Goal: Transaction & Acquisition: Purchase product/service

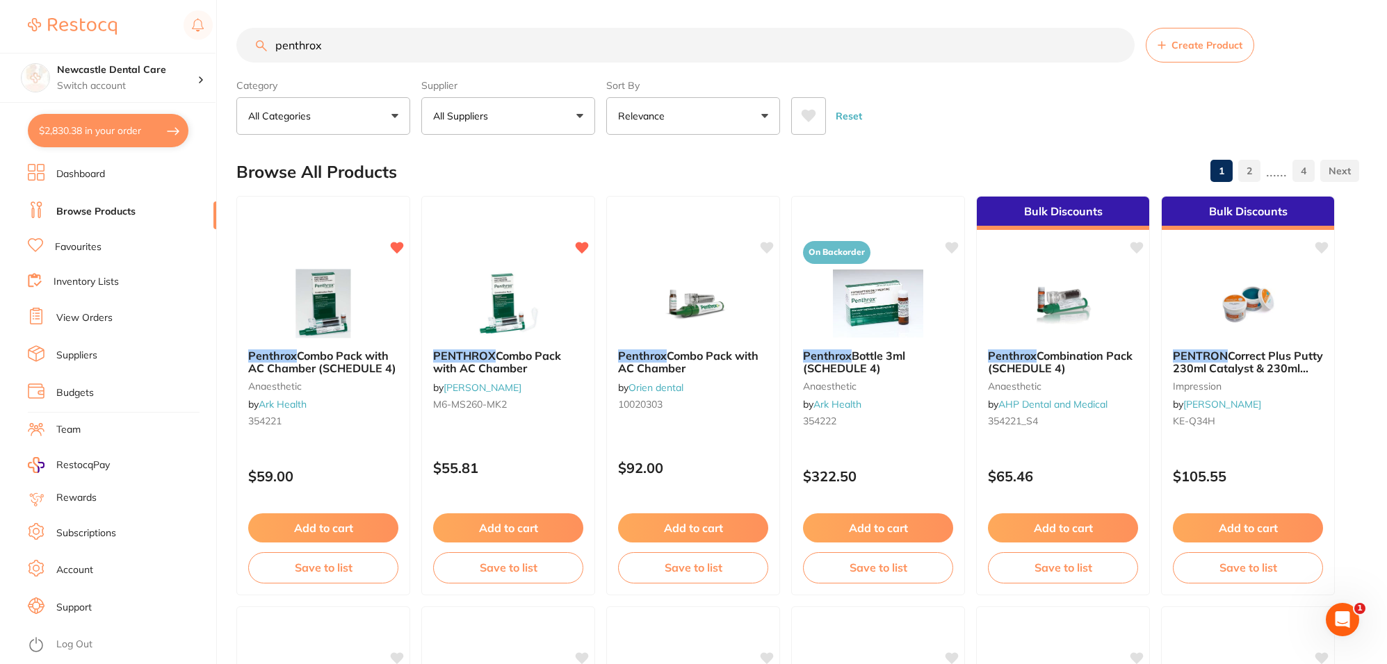
type input "penthrox"
click at [125, 120] on button "$2,830.38 in your order" at bounding box center [108, 130] width 161 height 33
checkbox input "true"
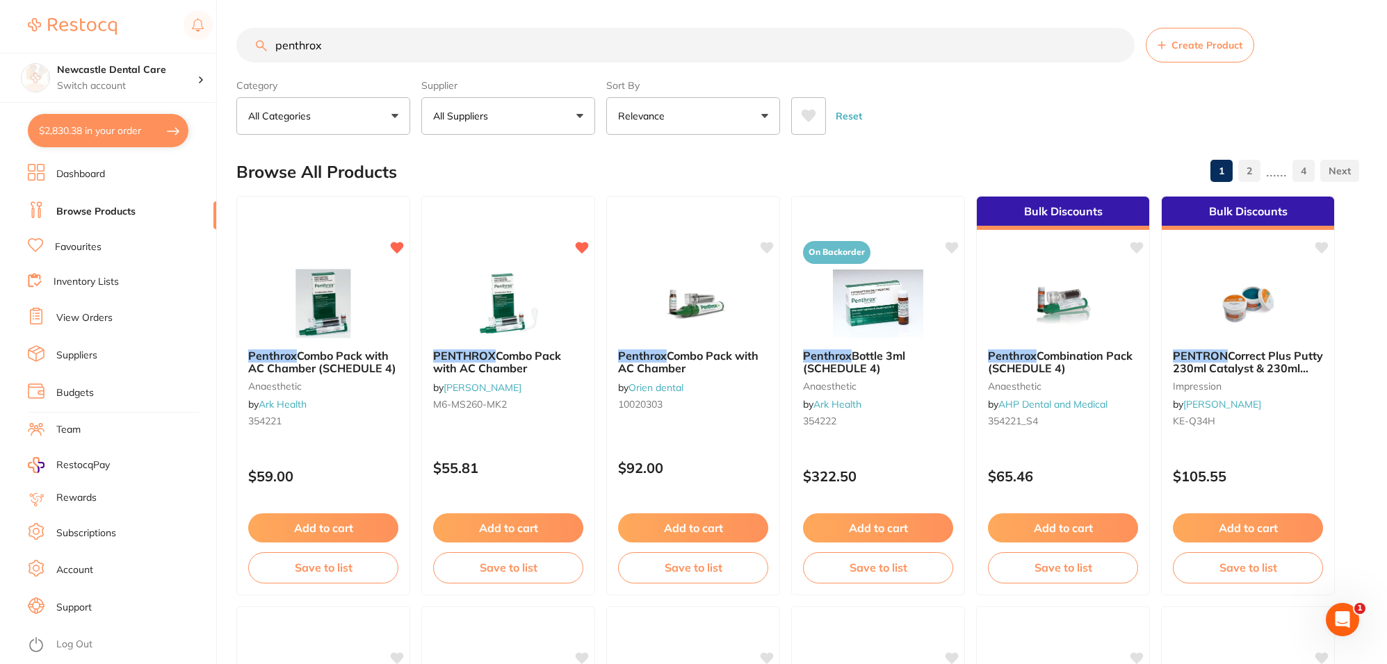
checkbox input "true"
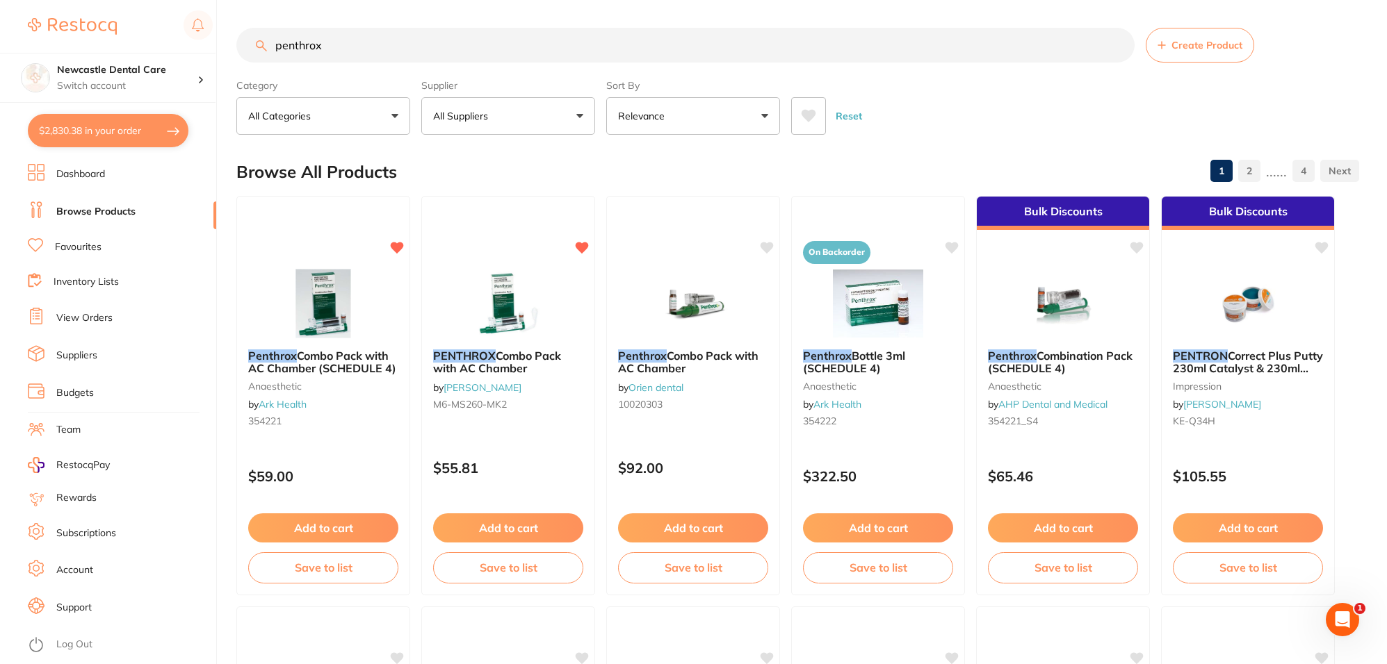
checkbox input "true"
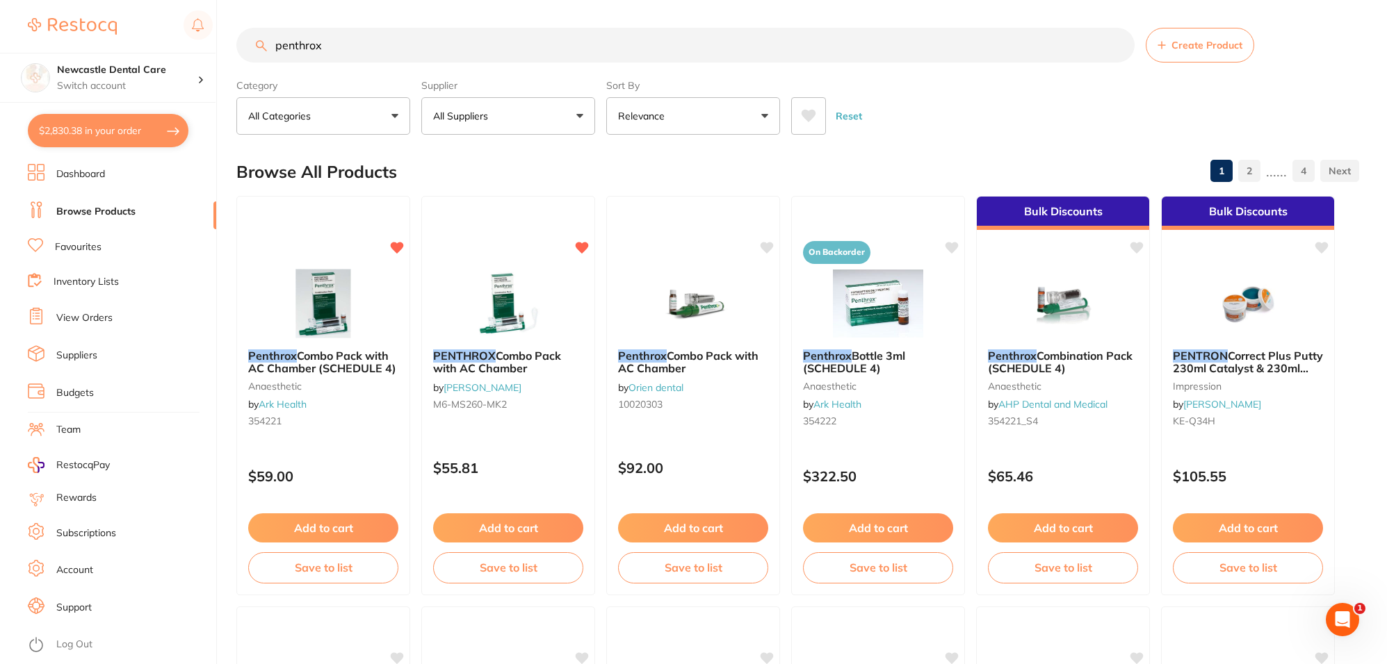
checkbox input "true"
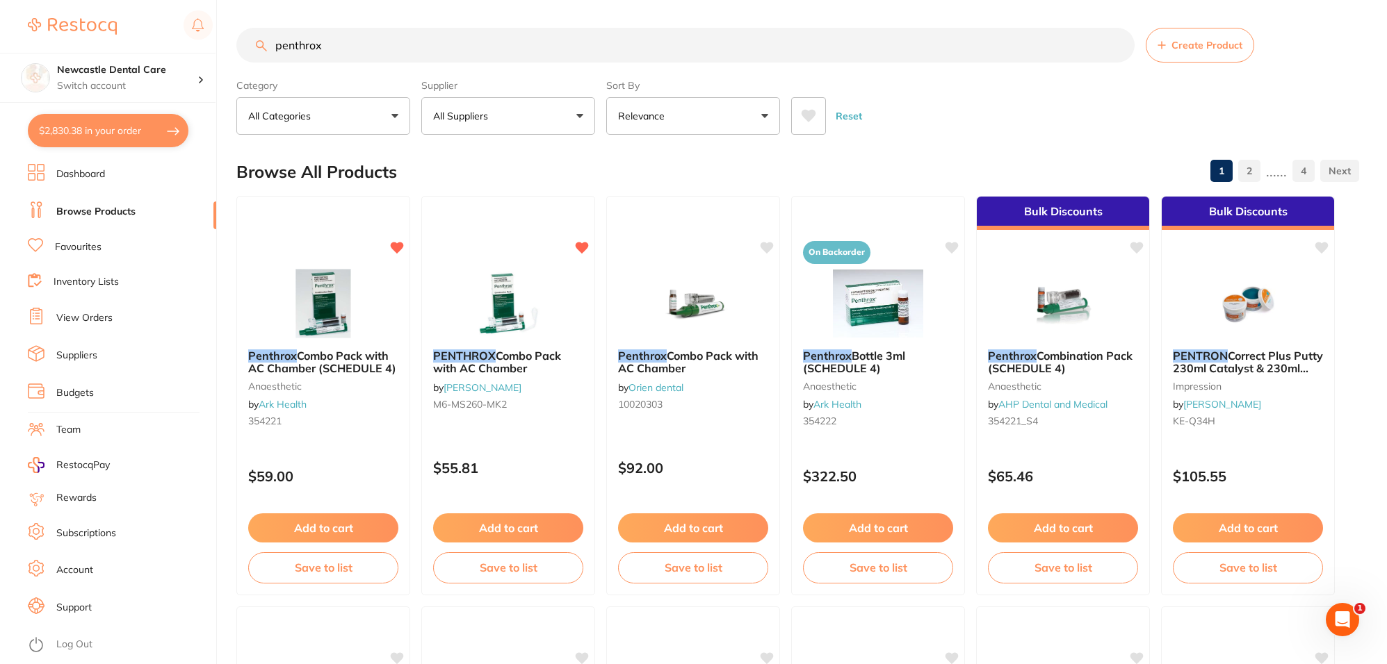
checkbox input "true"
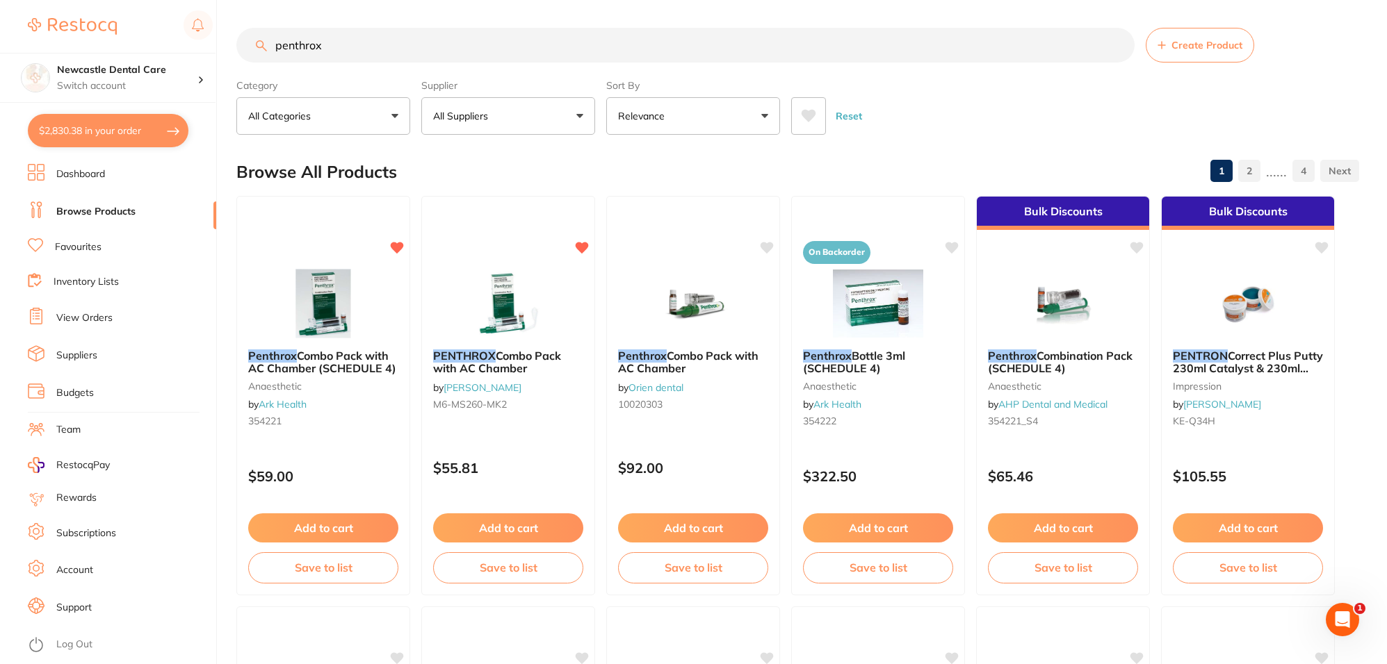
checkbox input "true"
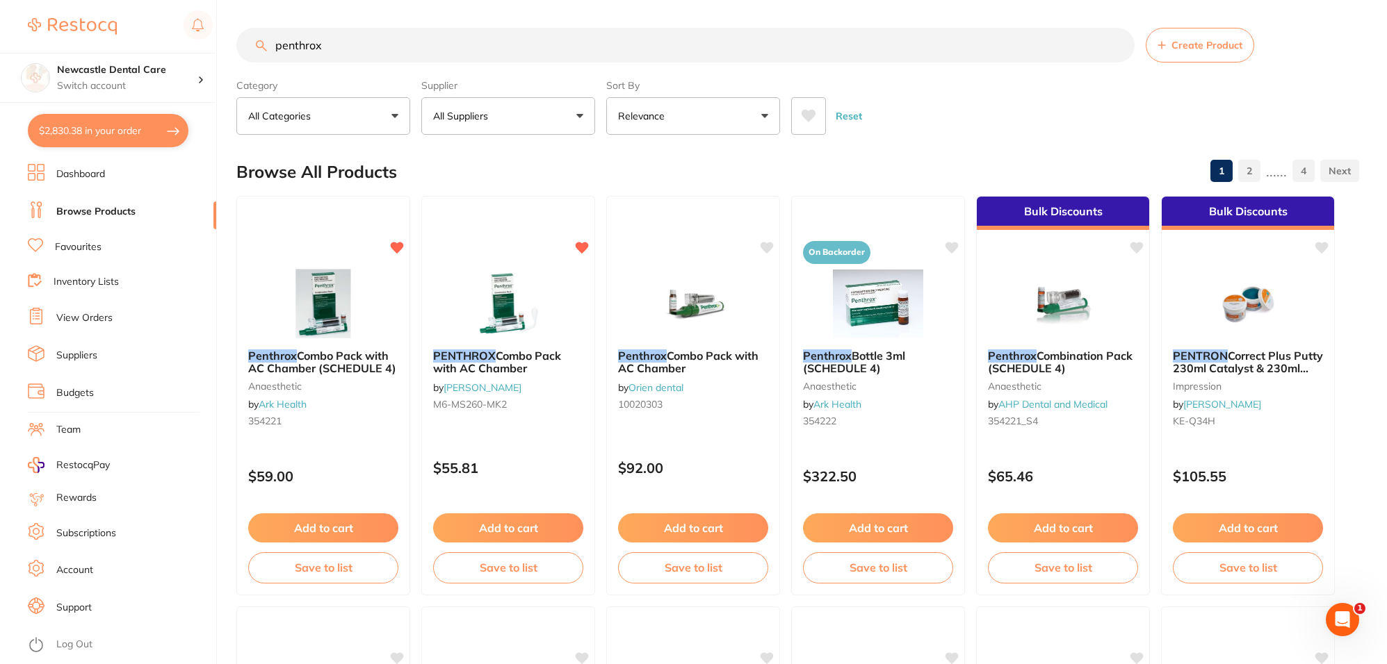
checkbox input "true"
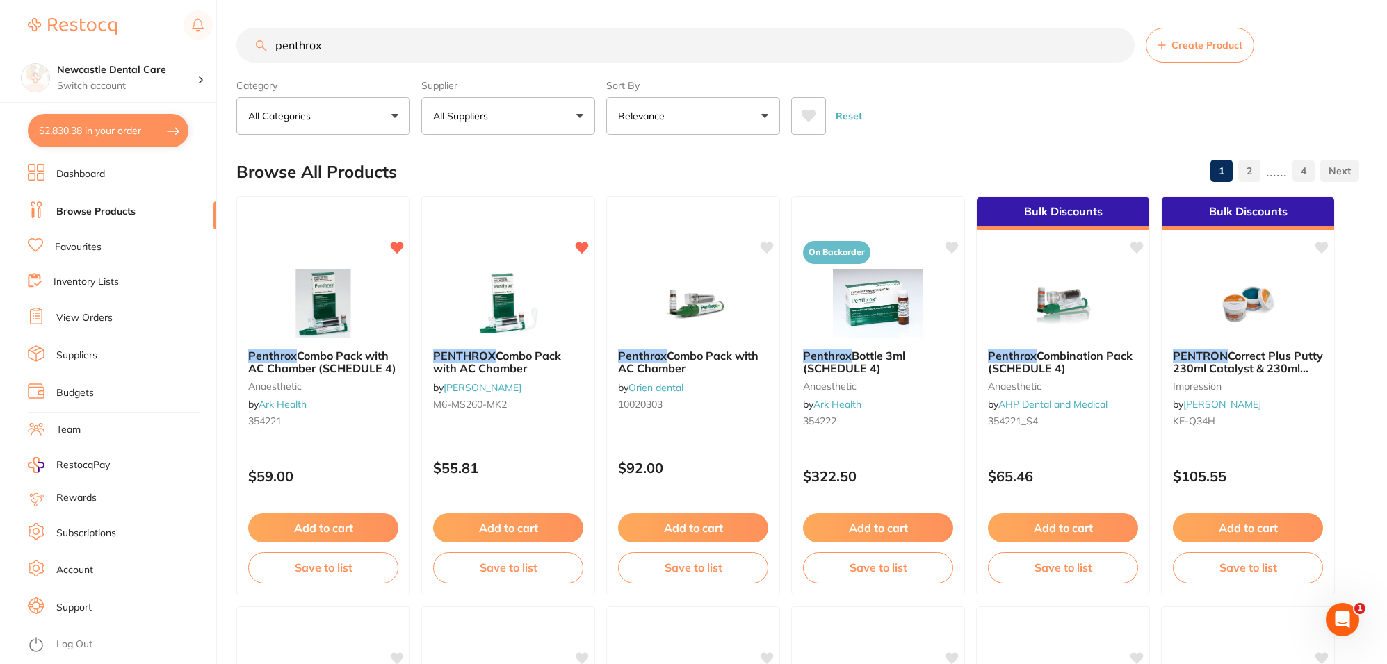
checkbox input "true"
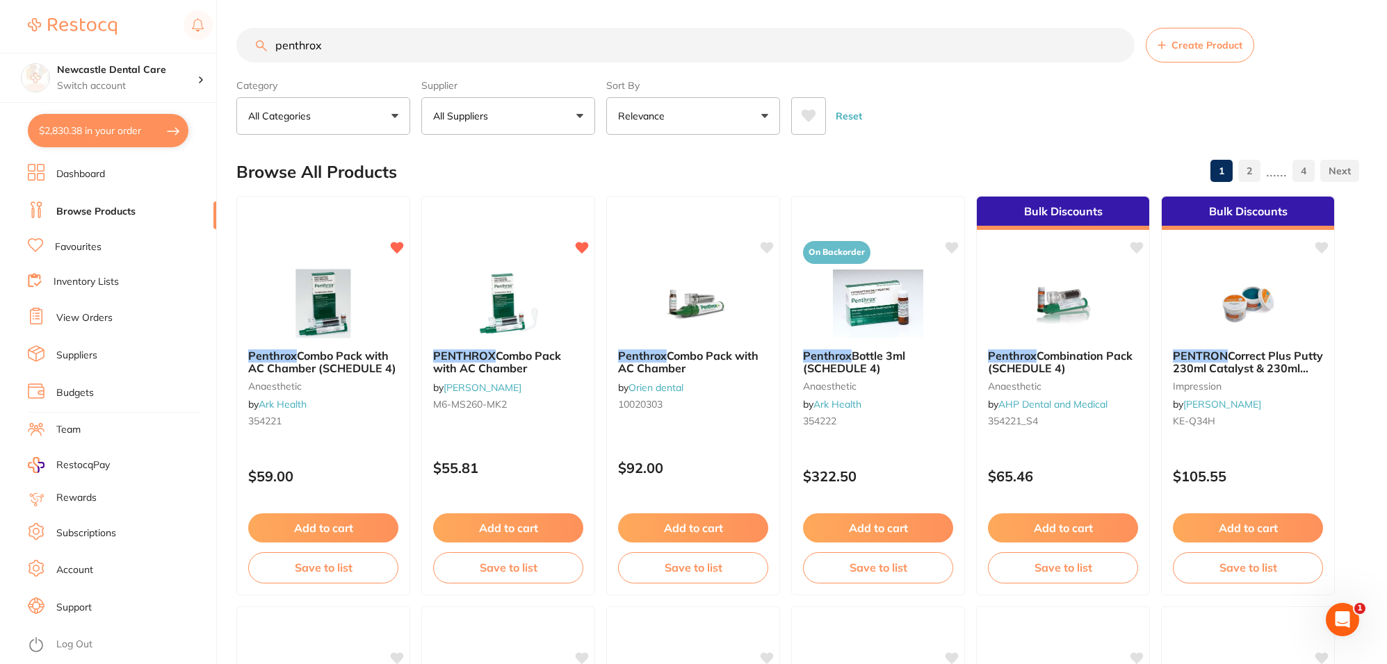
checkbox input "true"
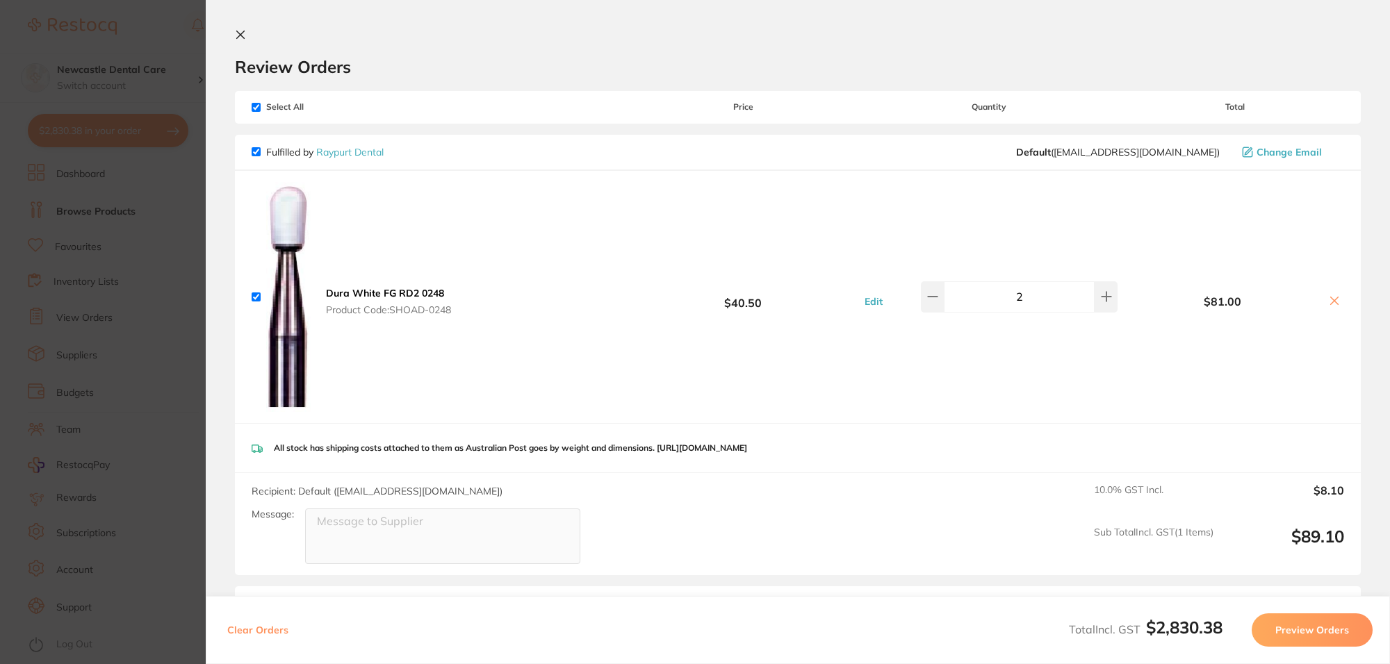
click at [244, 38] on icon at bounding box center [241, 35] width 8 height 8
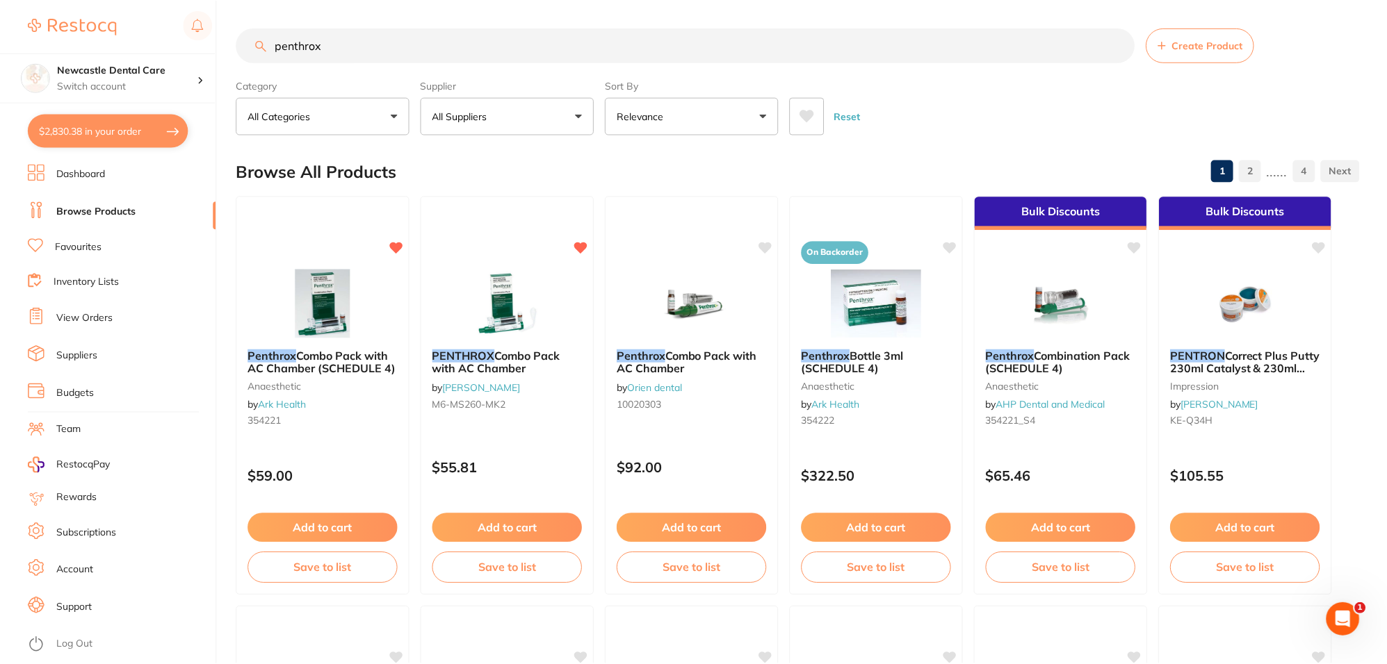
scroll to position [7, 0]
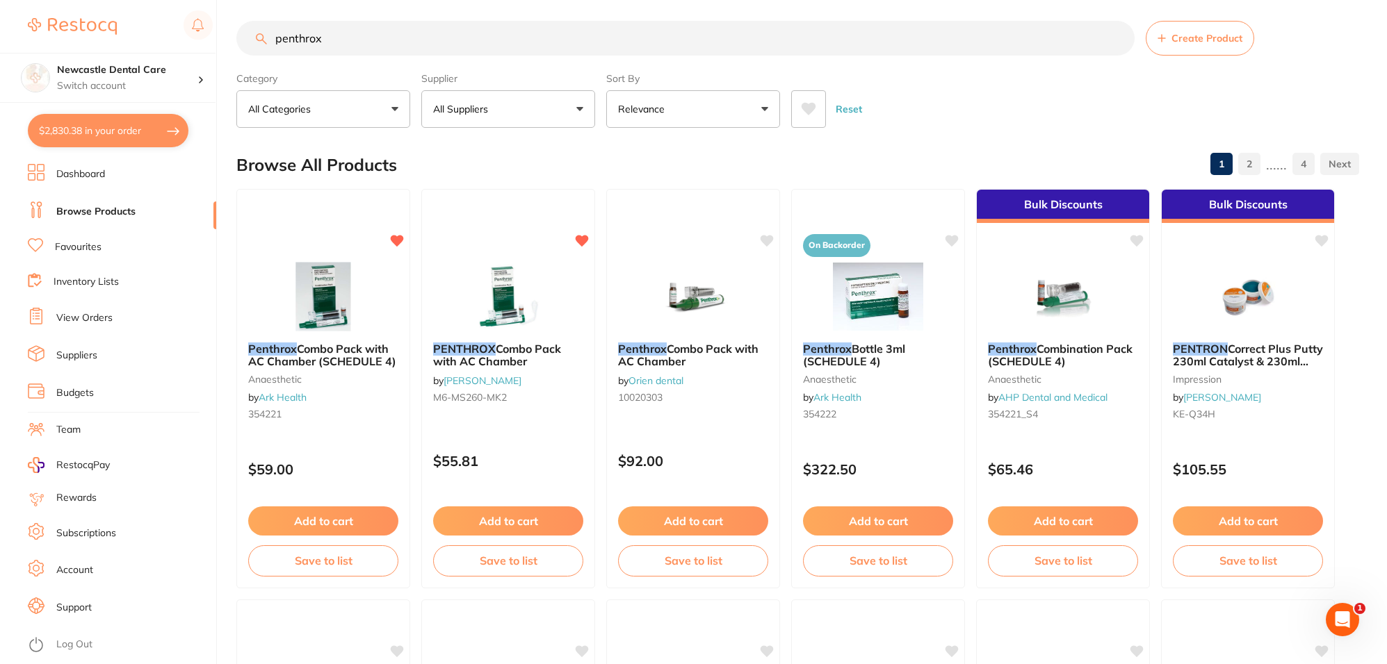
click at [147, 124] on button "$2,830.38 in your order" at bounding box center [108, 130] width 161 height 33
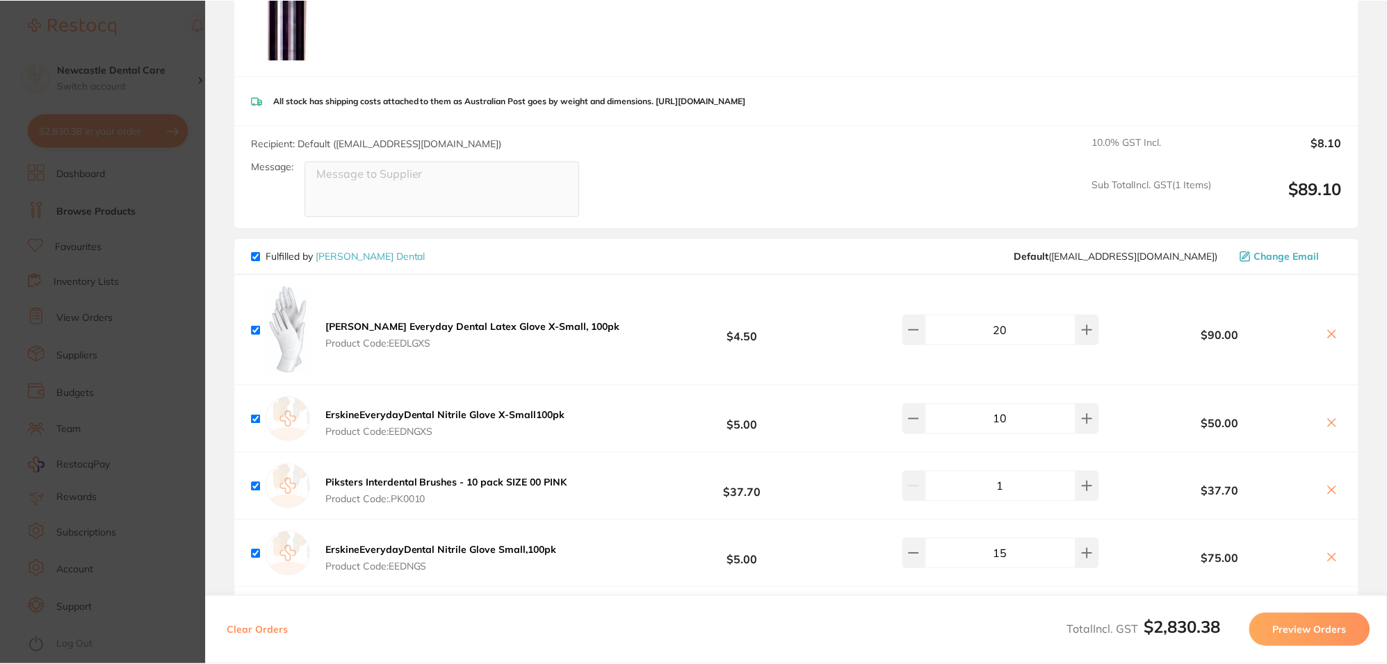
scroll to position [0, 0]
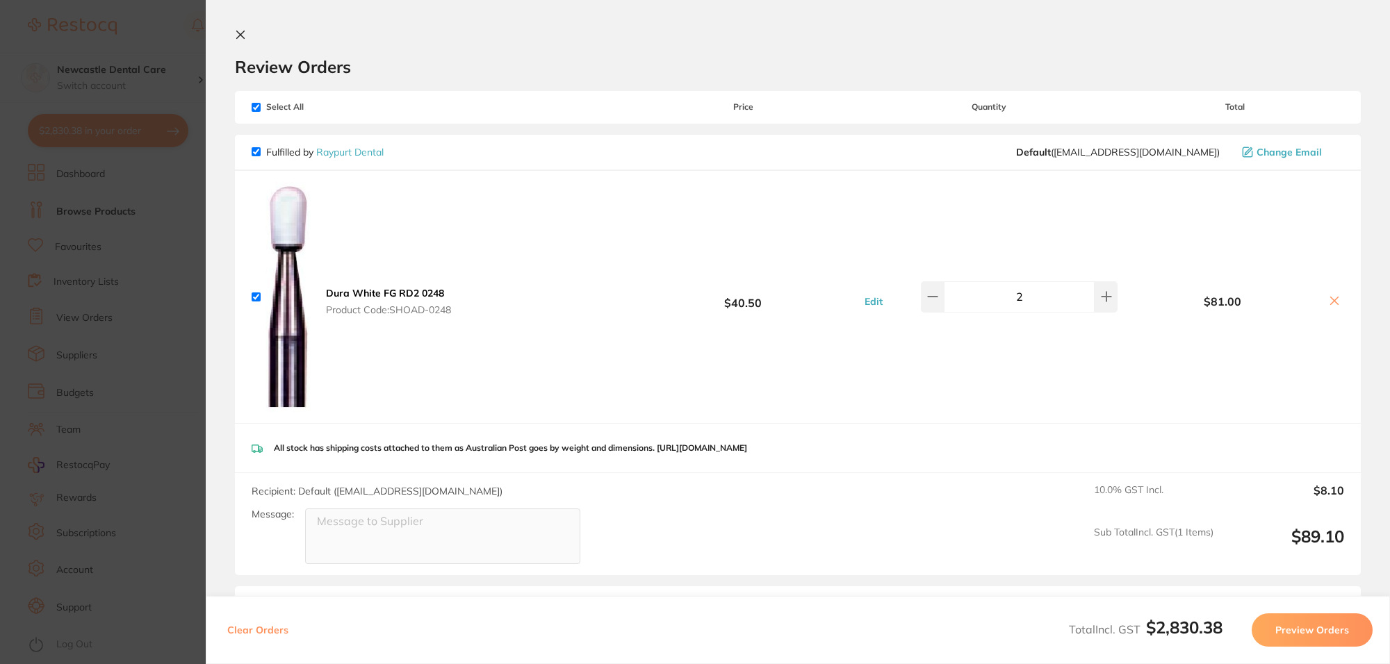
click at [241, 30] on icon at bounding box center [240, 34] width 11 height 11
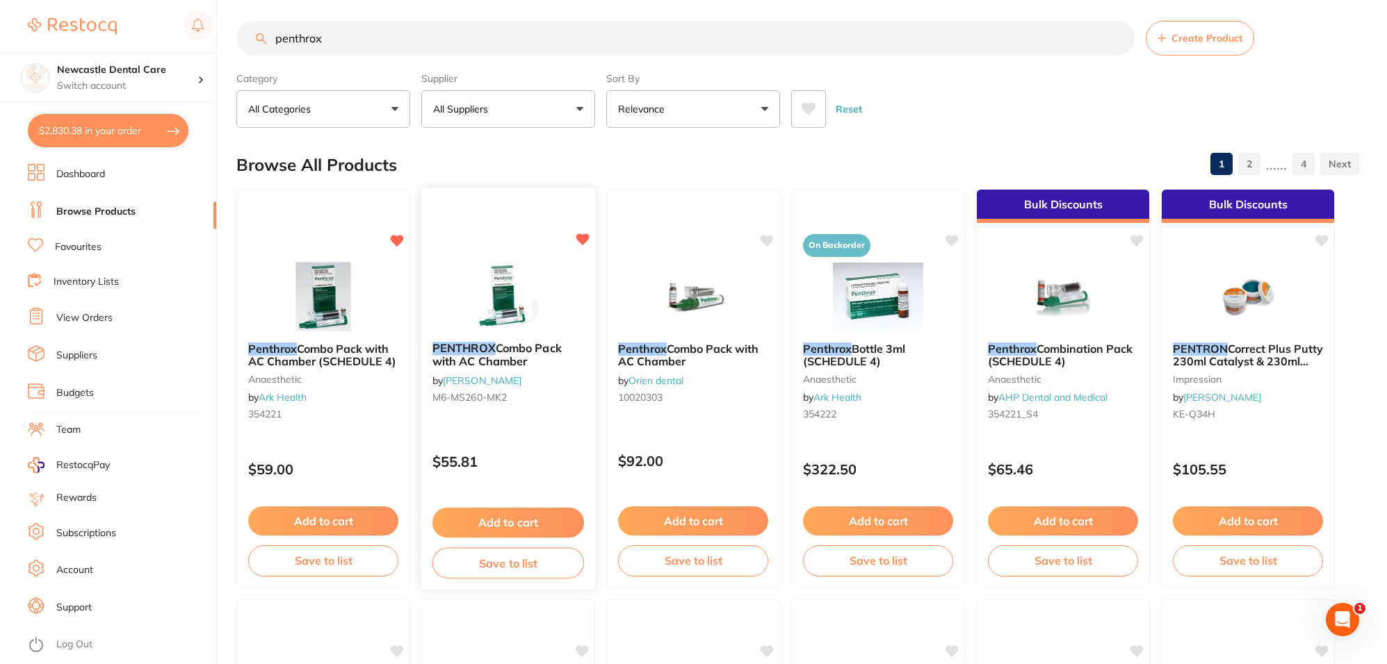
click at [502, 454] on p "$55.81" at bounding box center [508, 462] width 152 height 16
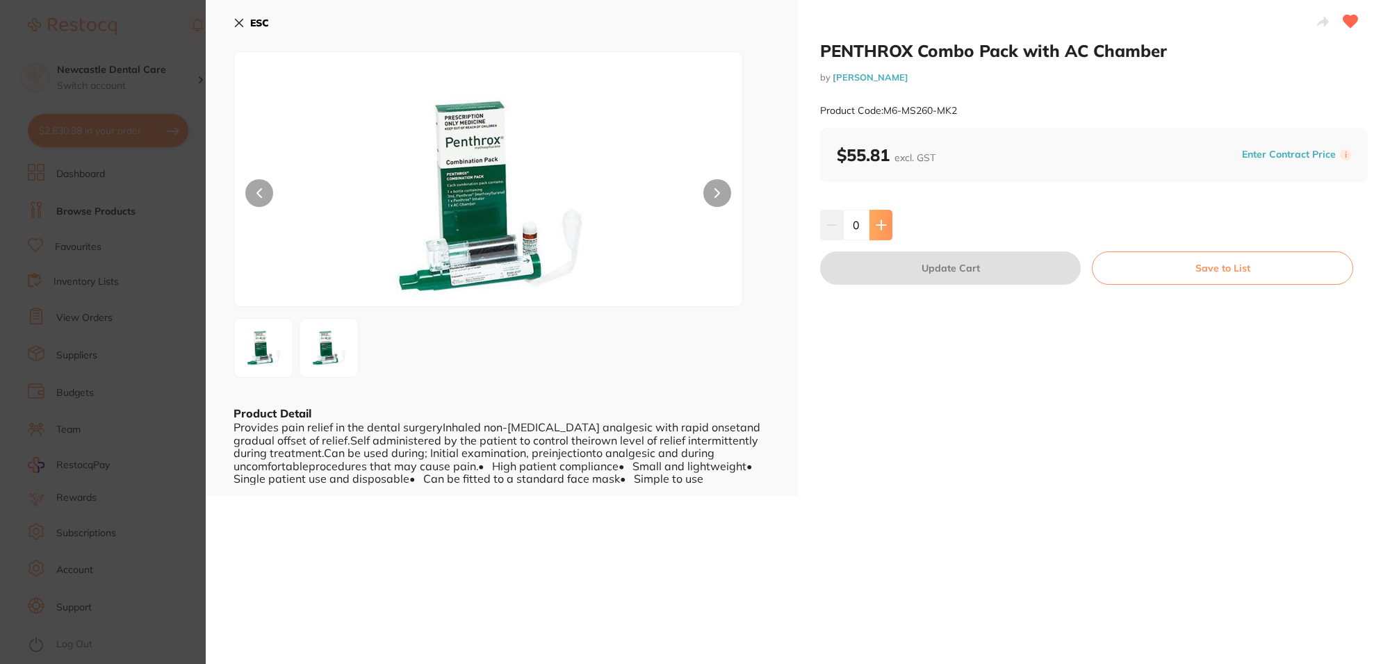
click at [876, 220] on icon at bounding box center [881, 225] width 11 height 11
type input "2"
click at [950, 271] on button "Update Cart" at bounding box center [950, 268] width 261 height 33
checkbox input "false"
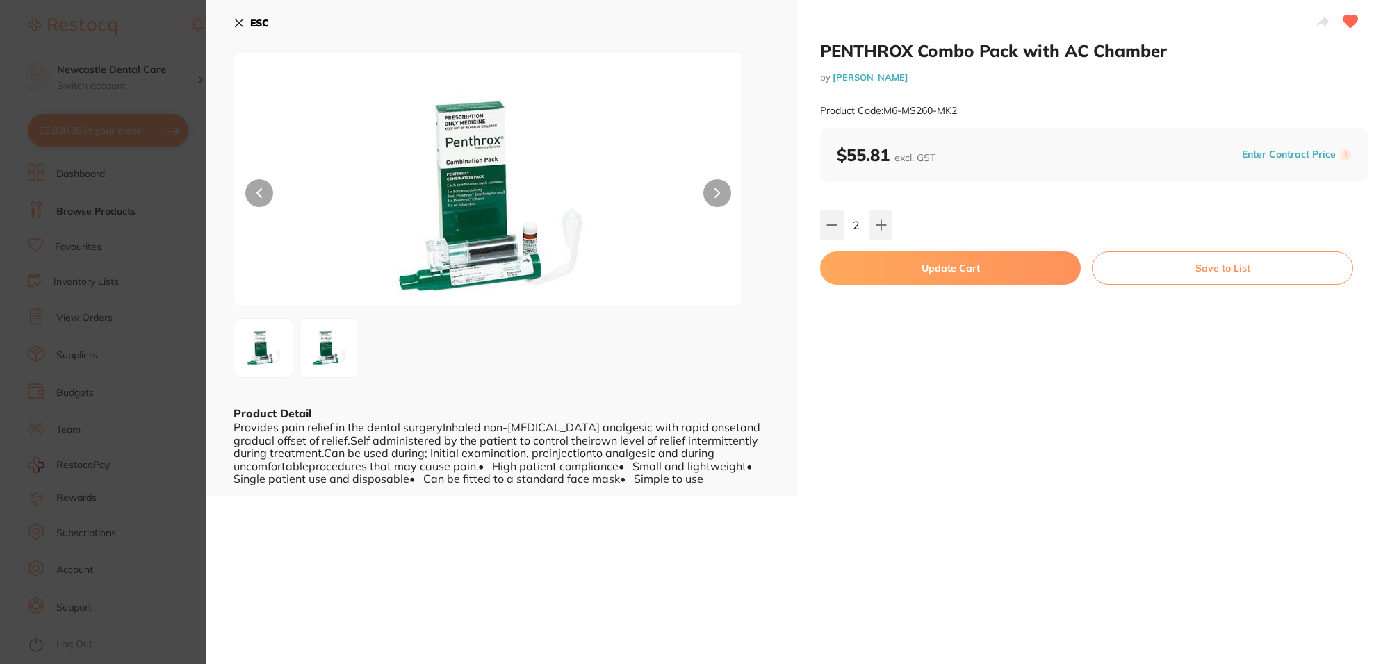
checkbox input "false"
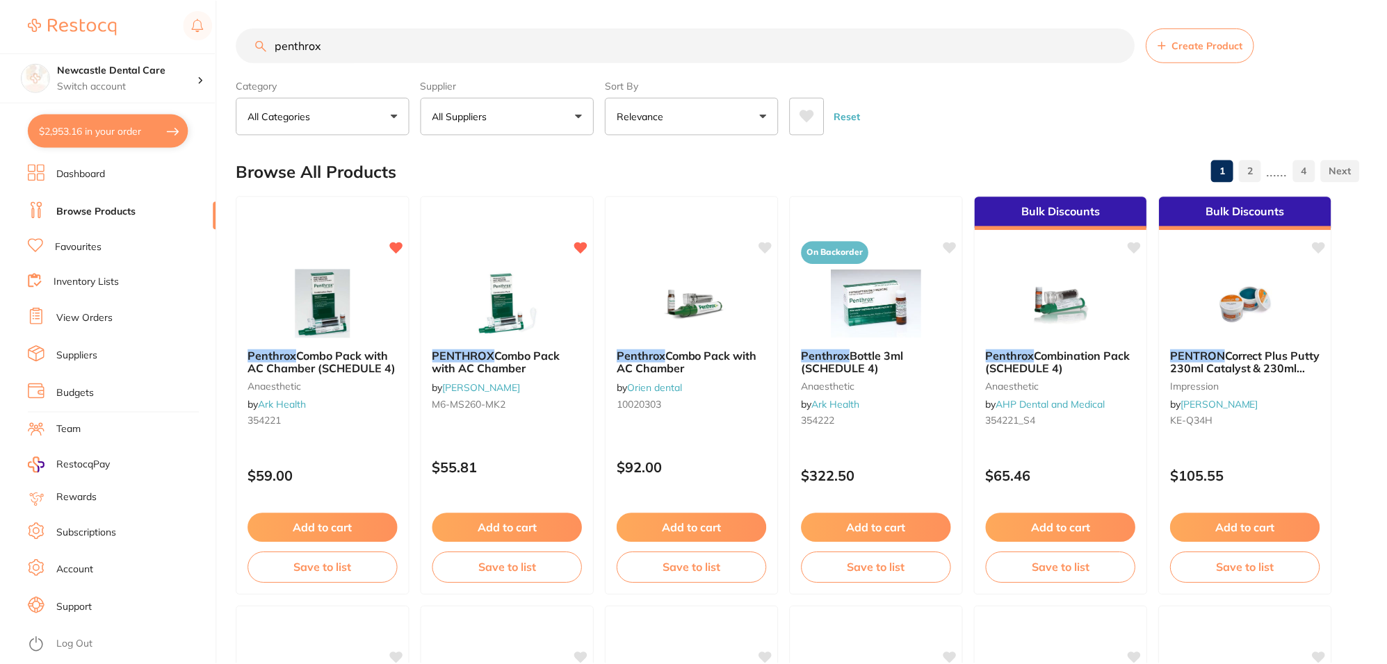
scroll to position [7, 0]
